Goal: Find specific page/section: Find specific page/section

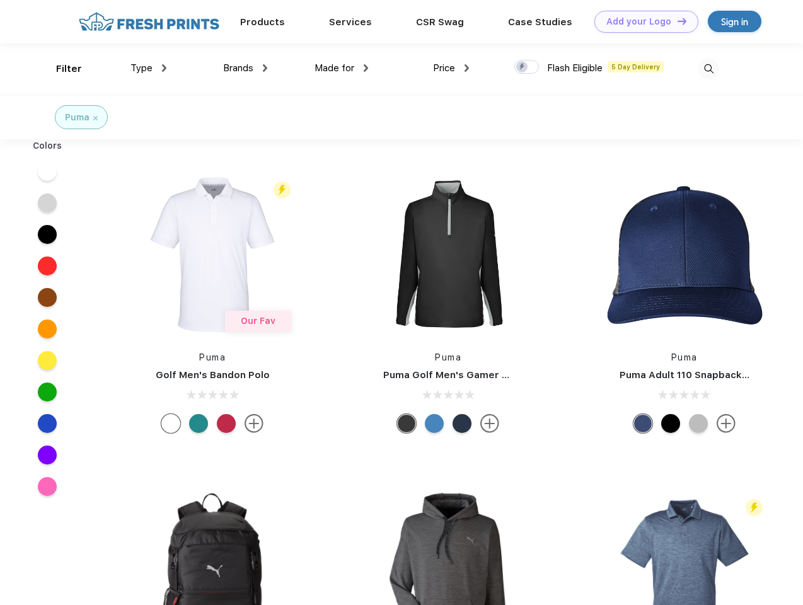
click at [642, 21] on link "Add your Logo Design Tool" at bounding box center [646, 22] width 104 height 22
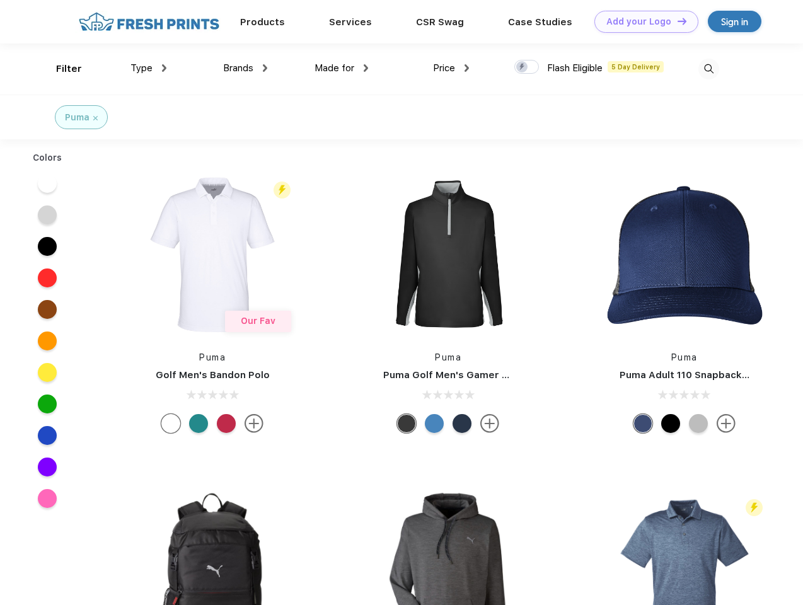
click at [0, 0] on div "Design Tool" at bounding box center [0, 0] width 0 height 0
click at [676, 21] on link "Add your Logo Design Tool" at bounding box center [646, 22] width 104 height 22
click at [61, 69] on div "Filter" at bounding box center [69, 69] width 26 height 14
click at [149, 68] on span "Type" at bounding box center [141, 67] width 22 height 11
click at [245, 68] on span "Brands" at bounding box center [238, 67] width 30 height 11
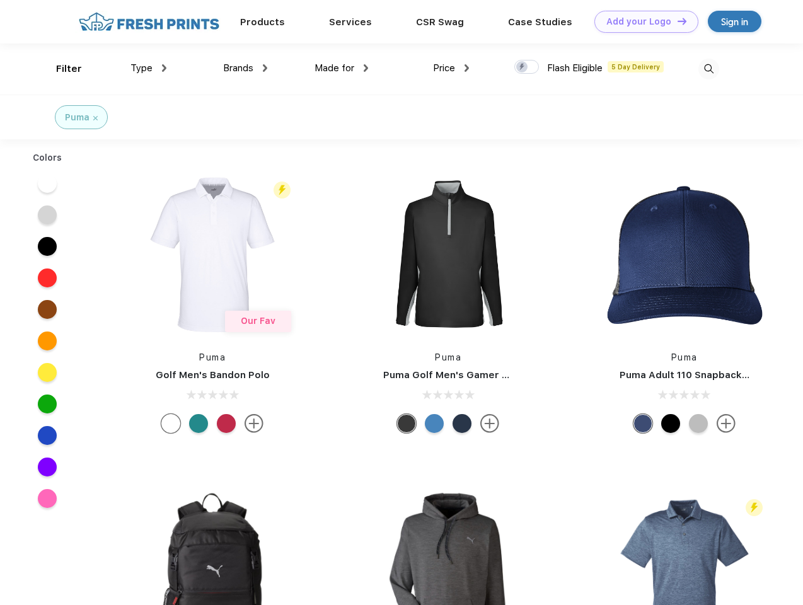
click at [342, 68] on span "Made for" at bounding box center [335, 67] width 40 height 11
click at [451, 68] on span "Price" at bounding box center [444, 67] width 22 height 11
click at [527, 67] on div at bounding box center [526, 67] width 25 height 14
click at [523, 67] on input "checkbox" at bounding box center [518, 63] width 8 height 8
click at [709, 69] on img at bounding box center [709, 69] width 21 height 21
